Goal: Task Accomplishment & Management: Complete application form

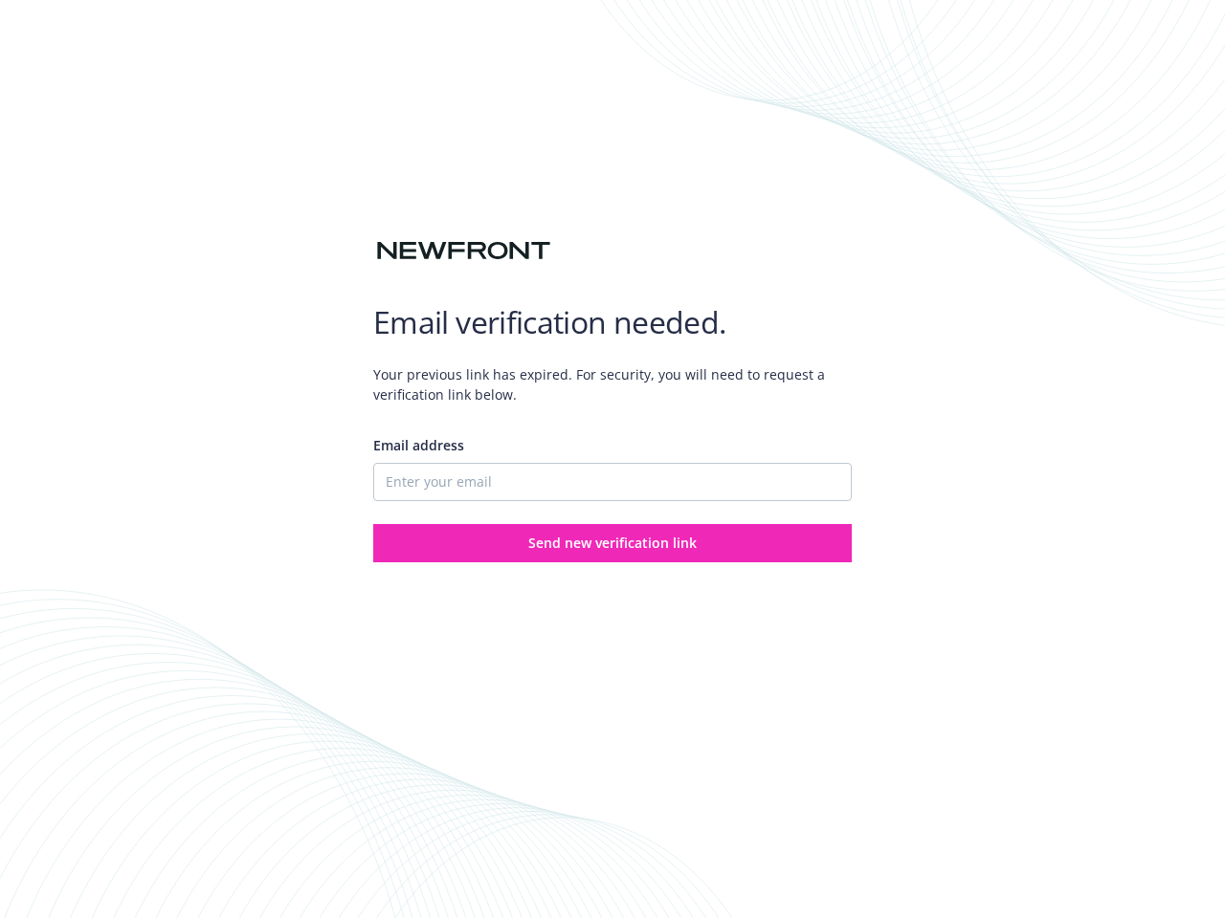
click at [612, 459] on div "Email address" at bounding box center [612, 468] width 478 height 66
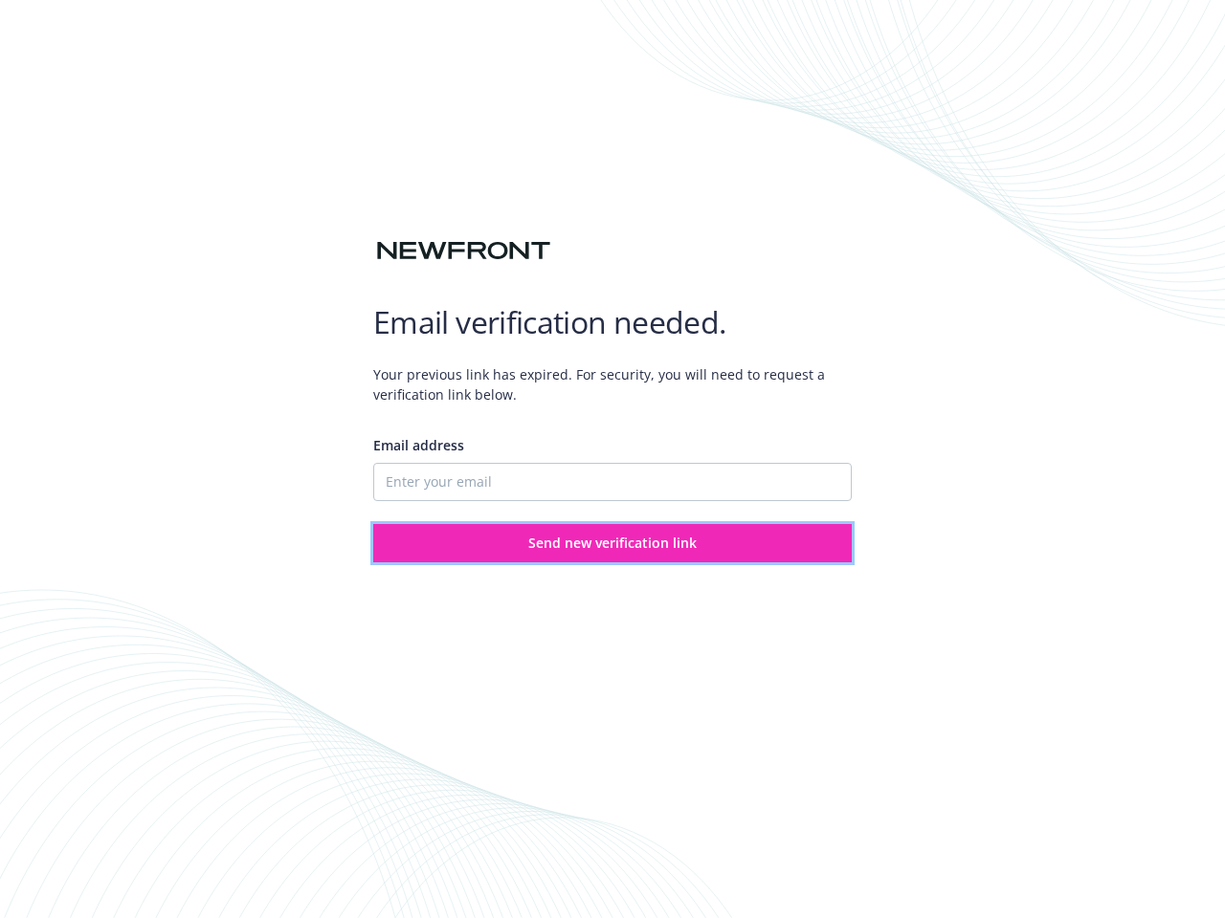
click at [612, 543] on span "Send new verification link" at bounding box center [612, 543] width 168 height 18
